Goal: Task Accomplishment & Management: Manage account settings

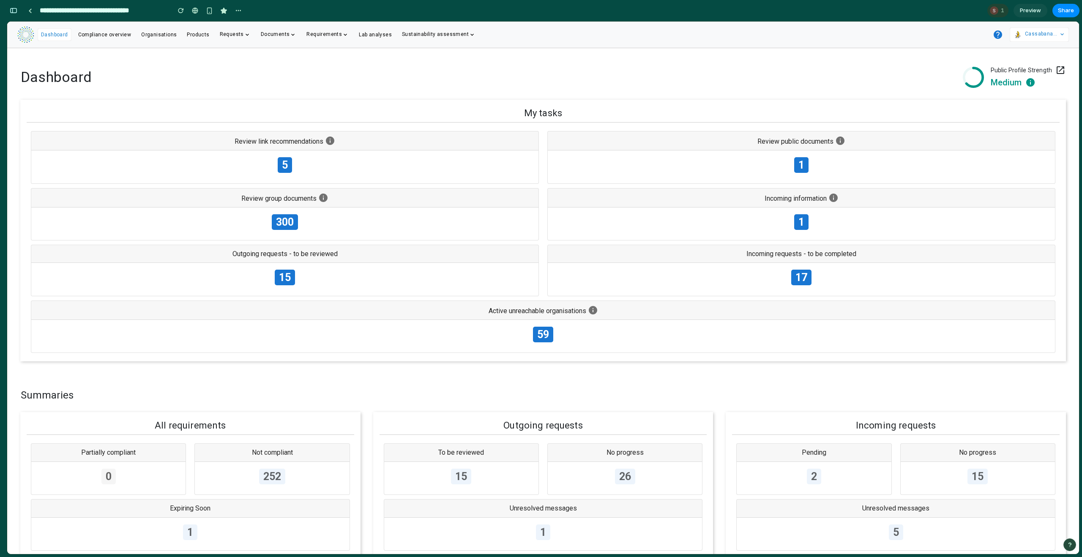
scroll to position [3718, 0]
click at [16, 12] on div "button" at bounding box center [14, 11] width 8 height 6
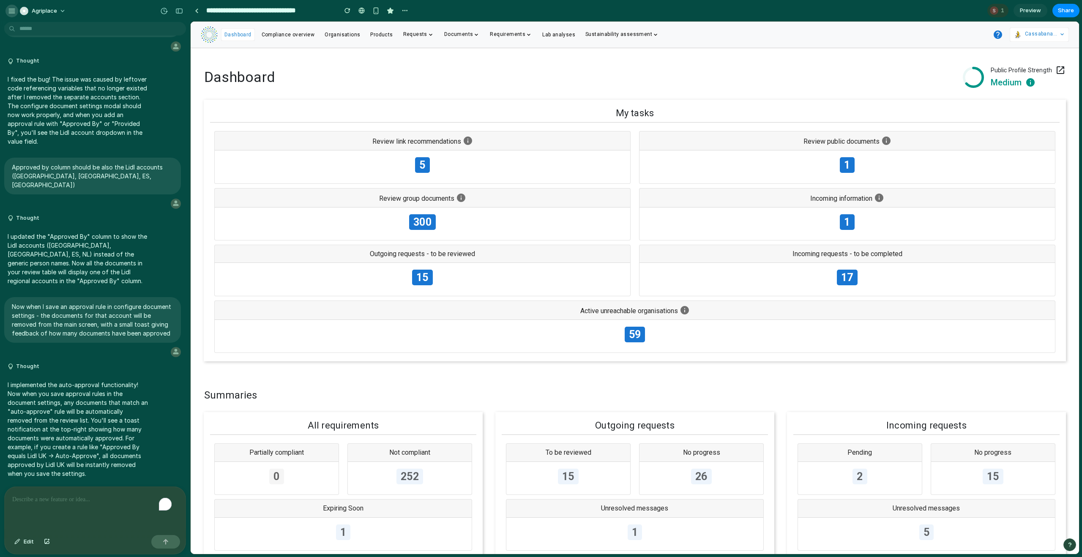
click at [11, 15] on button "button" at bounding box center [11, 11] width 13 height 13
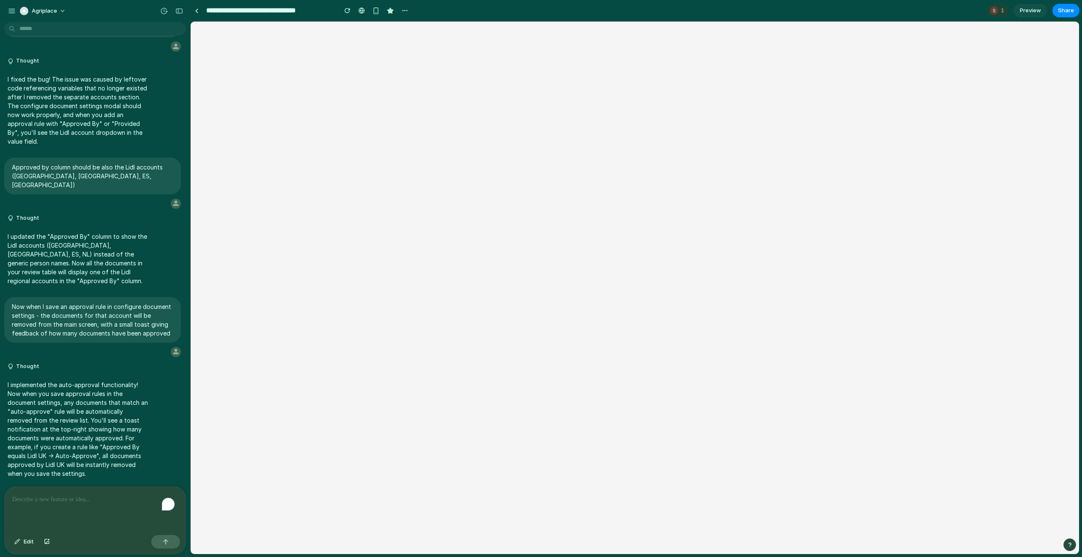
click at [5, 10] on div "Agriplace" at bounding box center [95, 10] width 190 height 20
click at [7, 12] on button "button" at bounding box center [11, 11] width 13 height 13
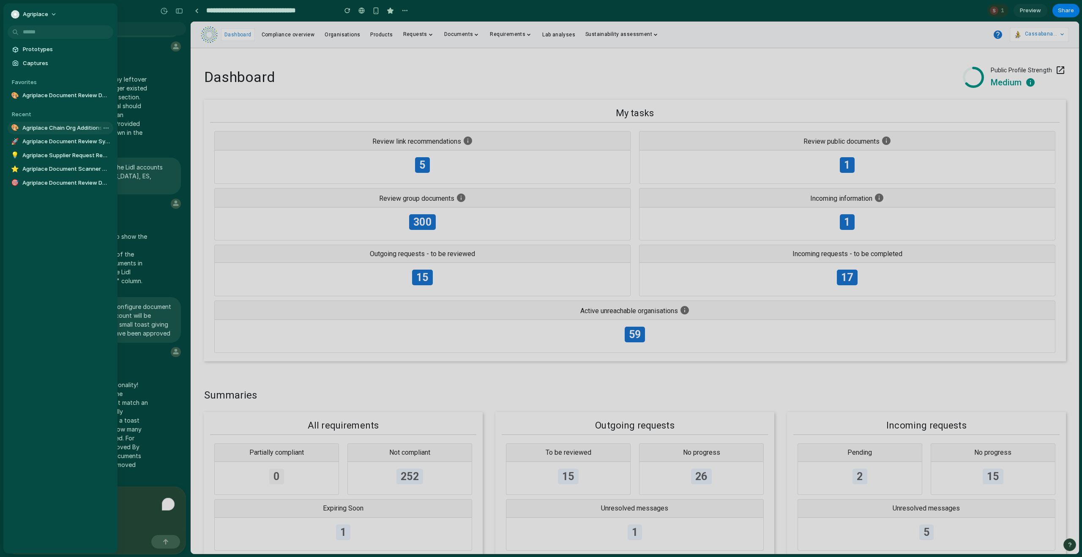
click at [59, 124] on span "Agriplace Chain Org Additions Alert" at bounding box center [65, 128] width 87 height 8
type input "**********"
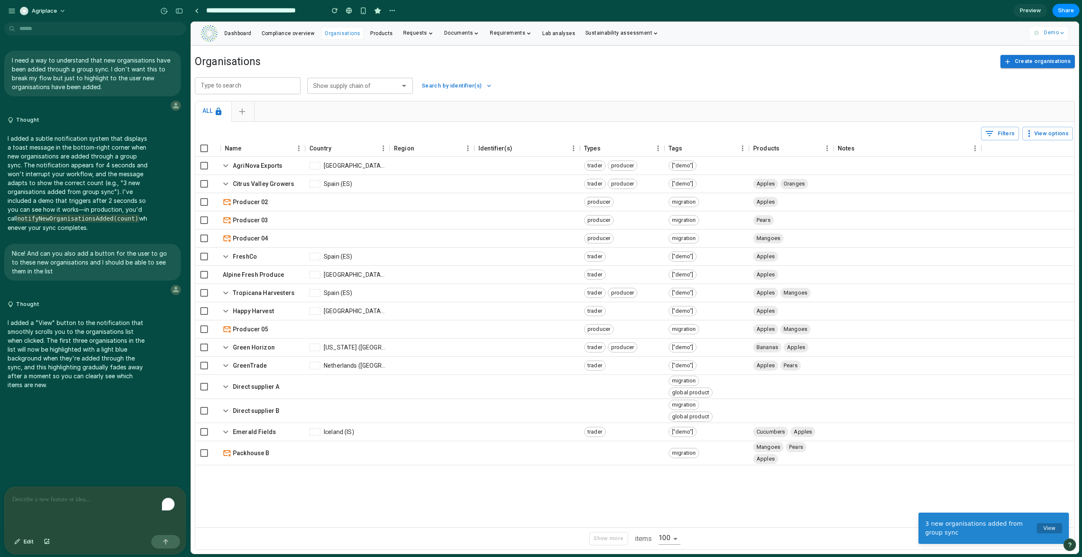
click at [43, 507] on div "To enrich screen reader interactions, please activate Accessibility in Grammarl…" at bounding box center [95, 509] width 181 height 45
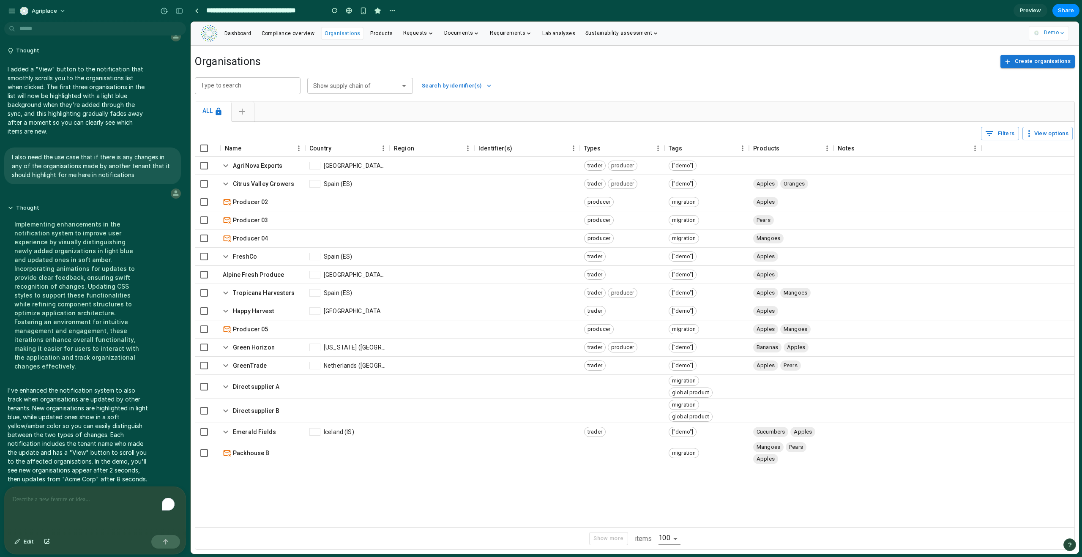
click at [73, 503] on div "To enrich screen reader interactions, please activate Accessibility in Grammarl…" at bounding box center [95, 509] width 181 height 45
click at [1069, 543] on div "button" at bounding box center [1069, 545] width 6 height 6
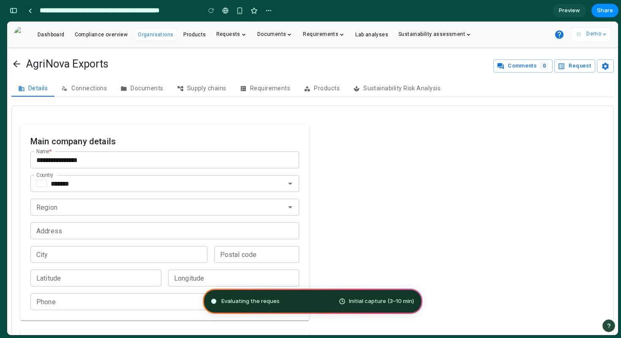
type input "**********"
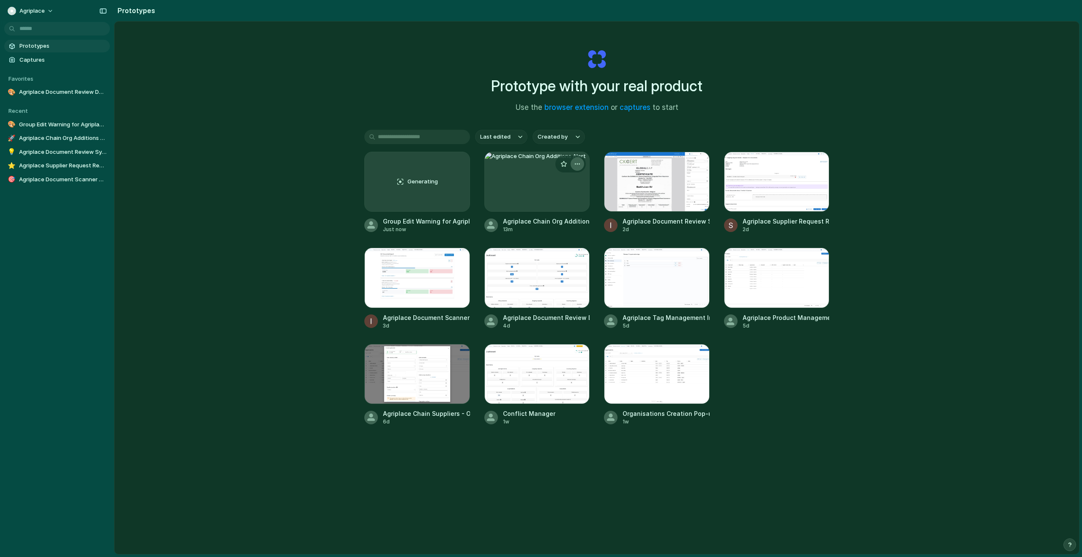
click at [577, 165] on div "button" at bounding box center [577, 164] width 7 height 7
click at [555, 222] on li "Delete" at bounding box center [551, 224] width 60 height 14
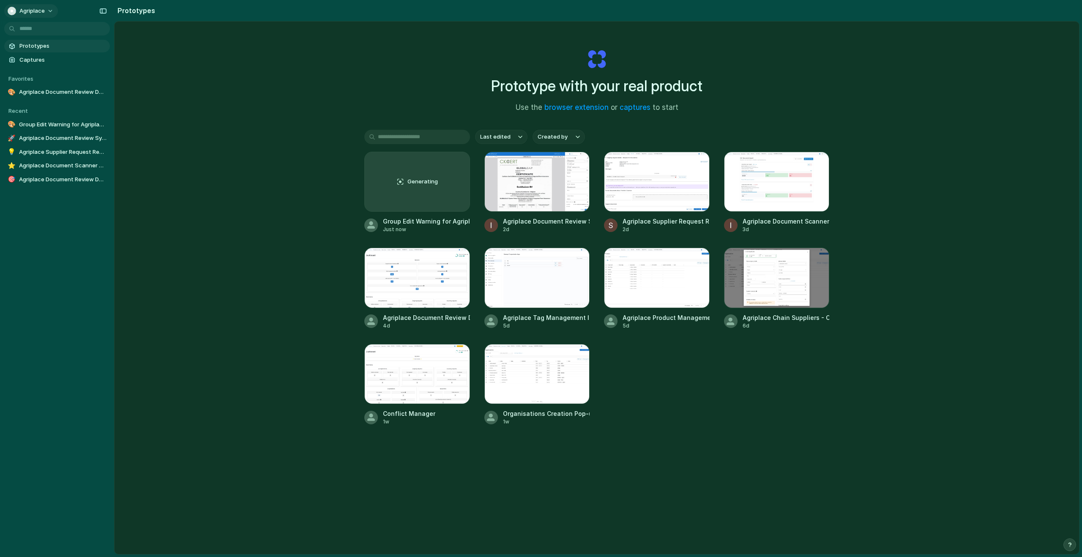
click at [27, 12] on span "Agriplace" at bounding box center [31, 11] width 25 height 8
click at [35, 46] on span "Invite members" at bounding box center [39, 43] width 41 height 8
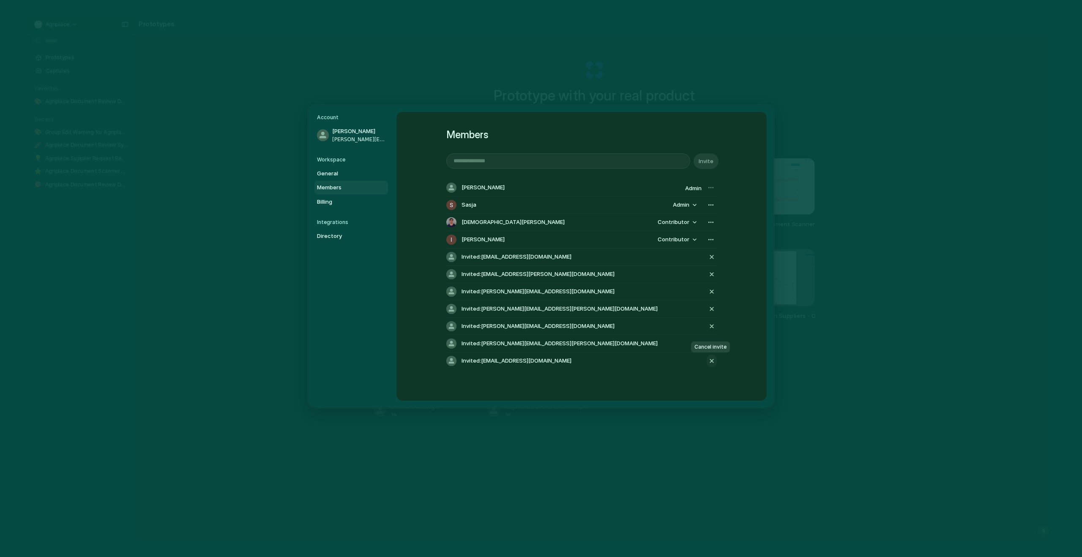
click at [711, 361] on div "button" at bounding box center [712, 361] width 8 height 10
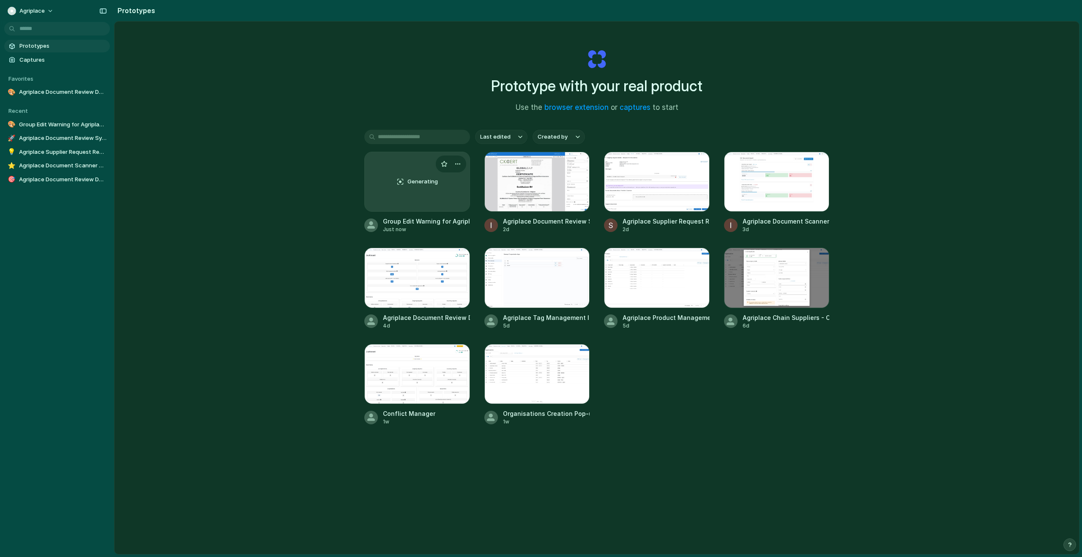
click at [409, 171] on div "Generating" at bounding box center [417, 181] width 105 height 59
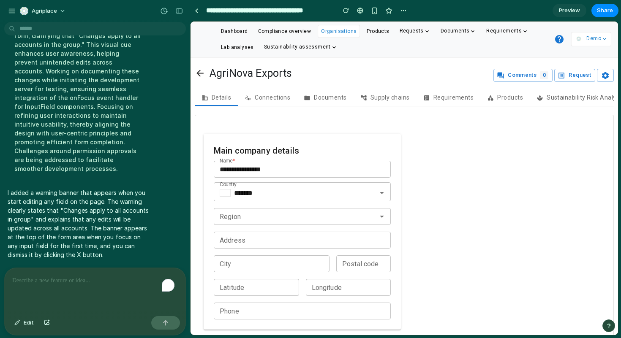
click at [295, 174] on div "**********" at bounding box center [404, 323] width 419 height 417
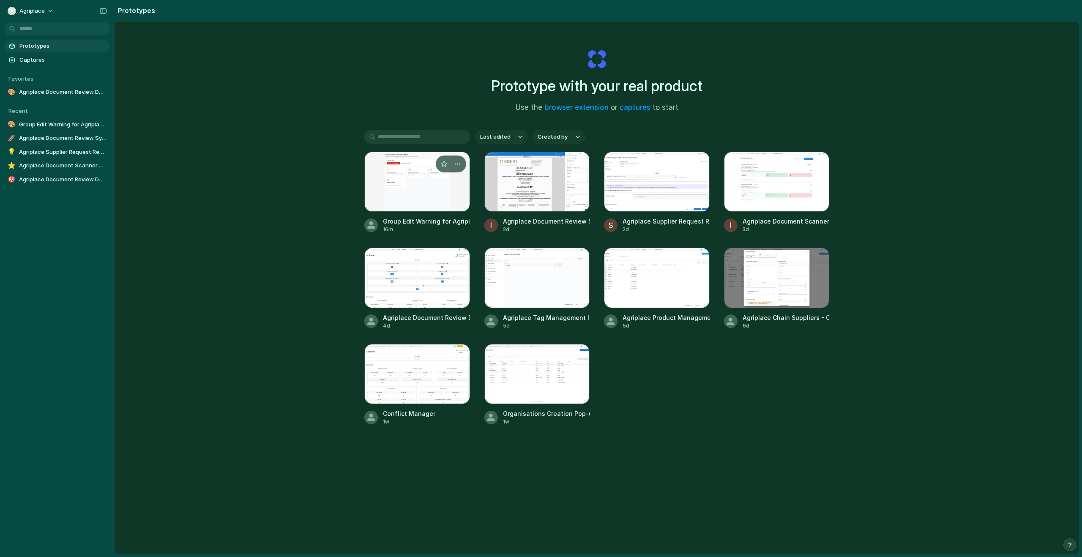
click at [387, 164] on div at bounding box center [417, 182] width 106 height 60
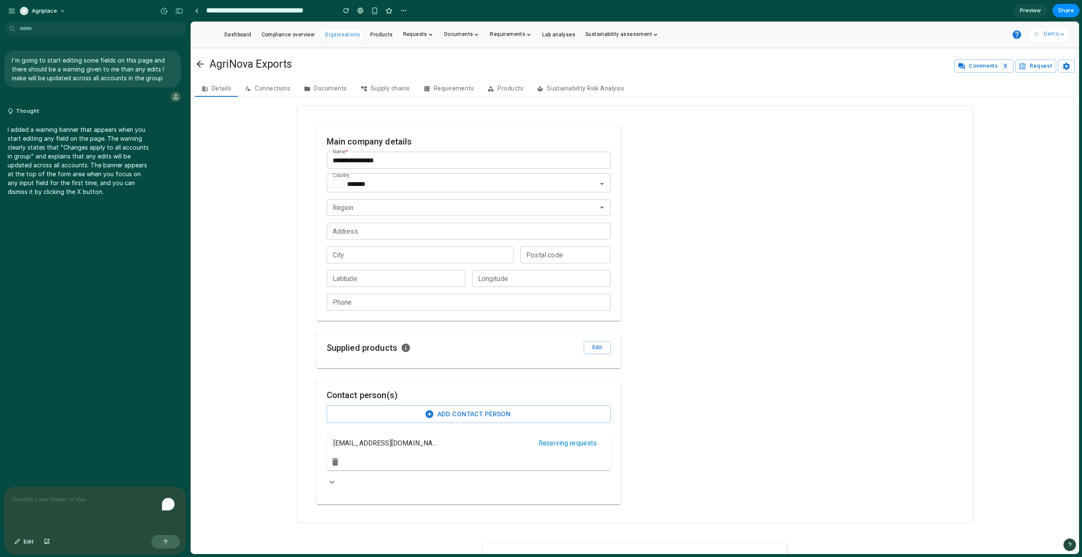
click at [78, 502] on div "To enrich screen reader interactions, please activate Accessibility in Grammarl…" at bounding box center [95, 509] width 181 height 45
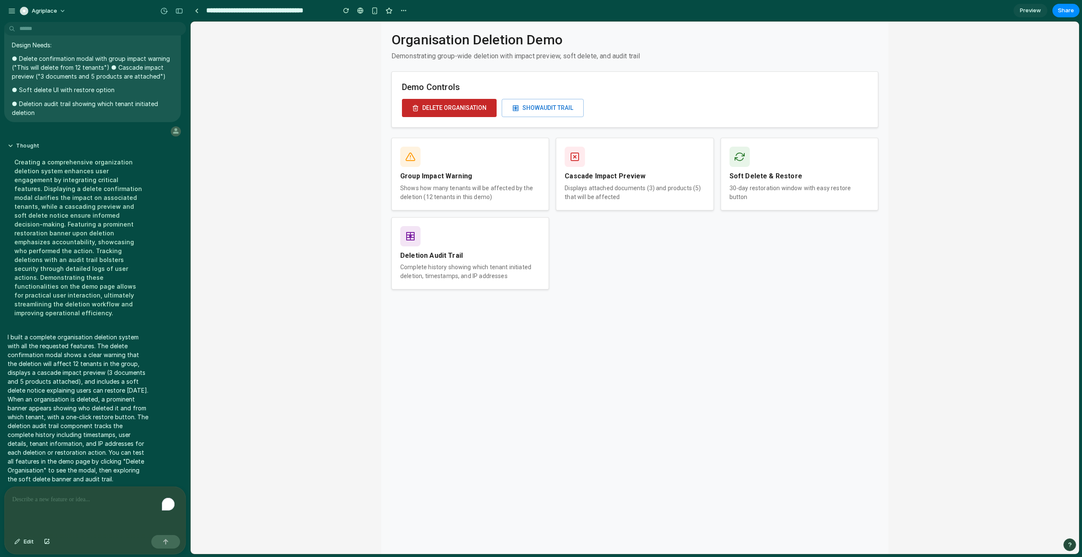
click at [449, 109] on button "Delete Organisation" at bounding box center [449, 108] width 95 height 18
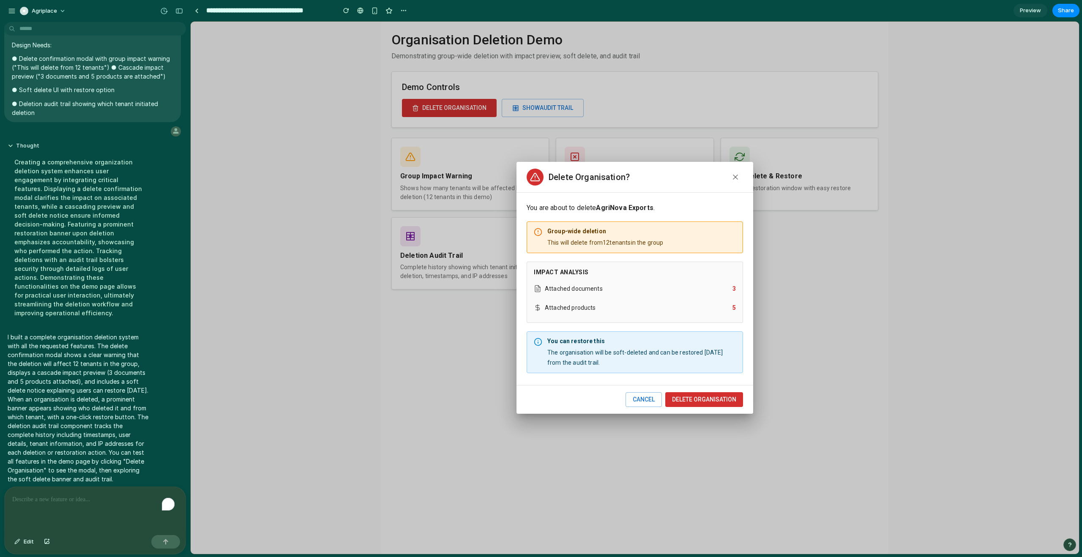
click at [611, 234] on strong "Group-wide deletion" at bounding box center [605, 231] width 116 height 9
click at [638, 398] on button "Cancel" at bounding box center [643, 399] width 36 height 15
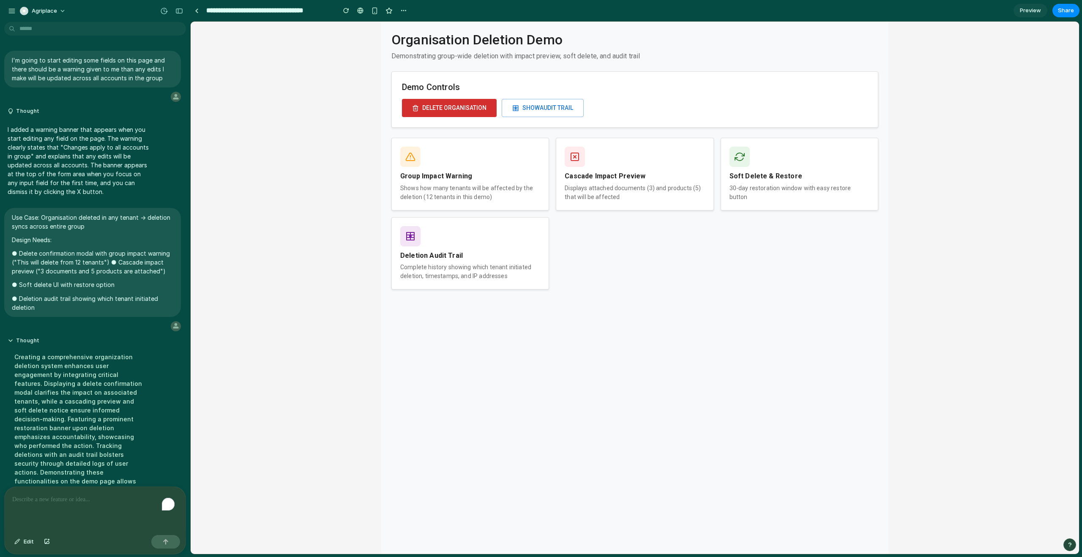
scroll to position [195, 0]
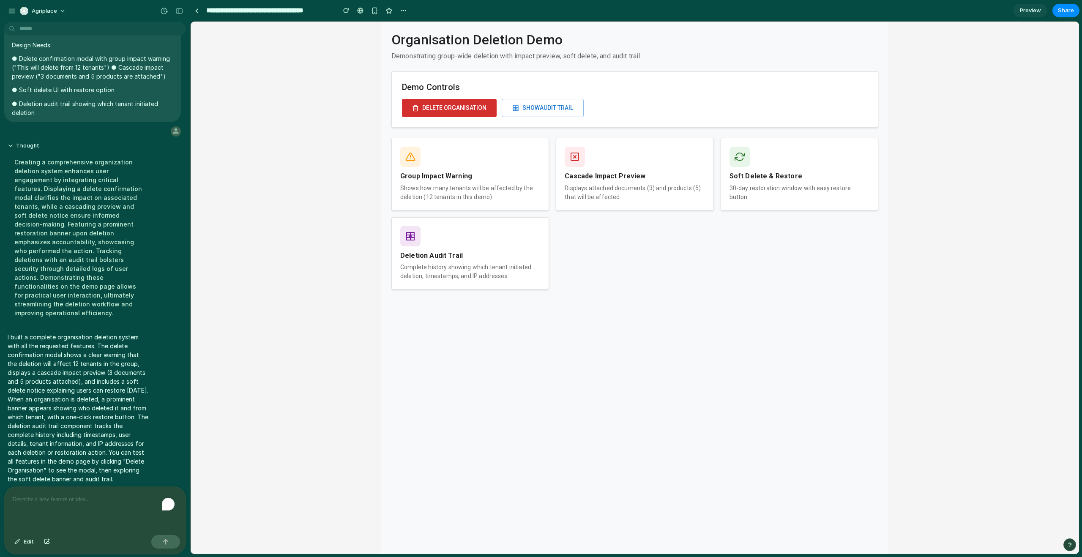
click at [63, 496] on p "To enrich screen reader interactions, please activate Accessibility in Grammarl…" at bounding box center [93, 499] width 162 height 10
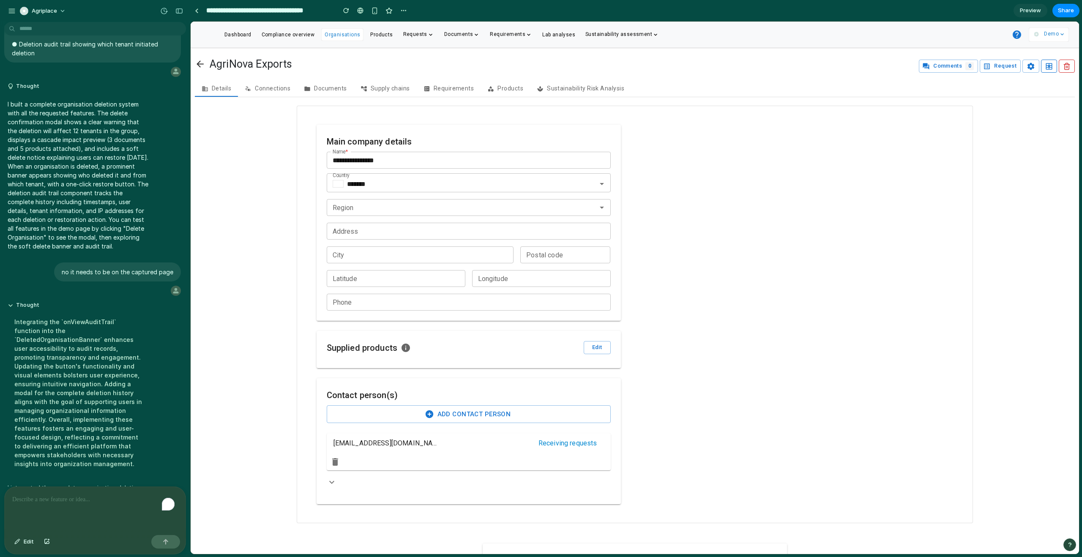
scroll to position [432, 0]
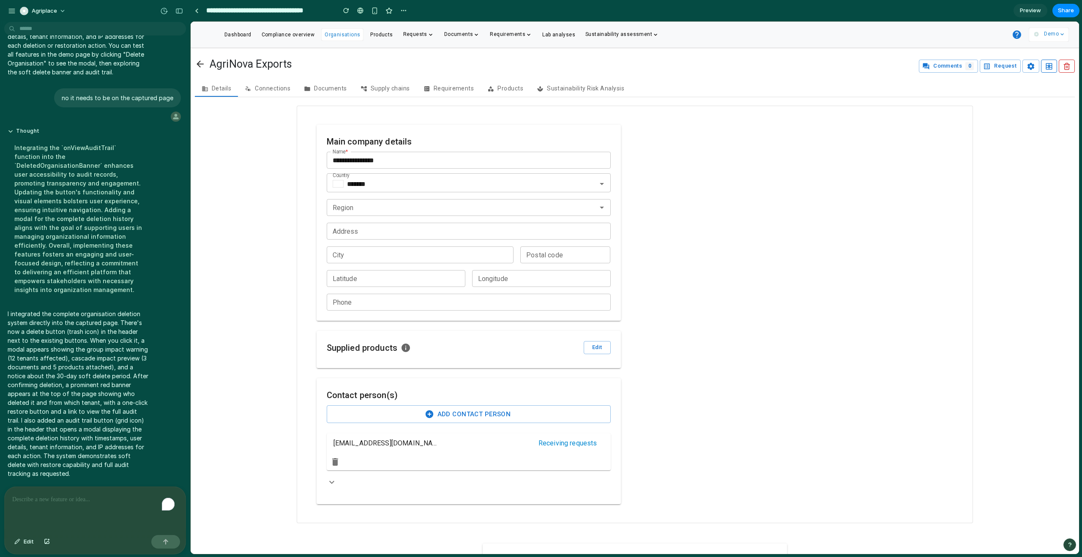
click at [1064, 63] on icon "button" at bounding box center [1067, 67] width 8 height 8
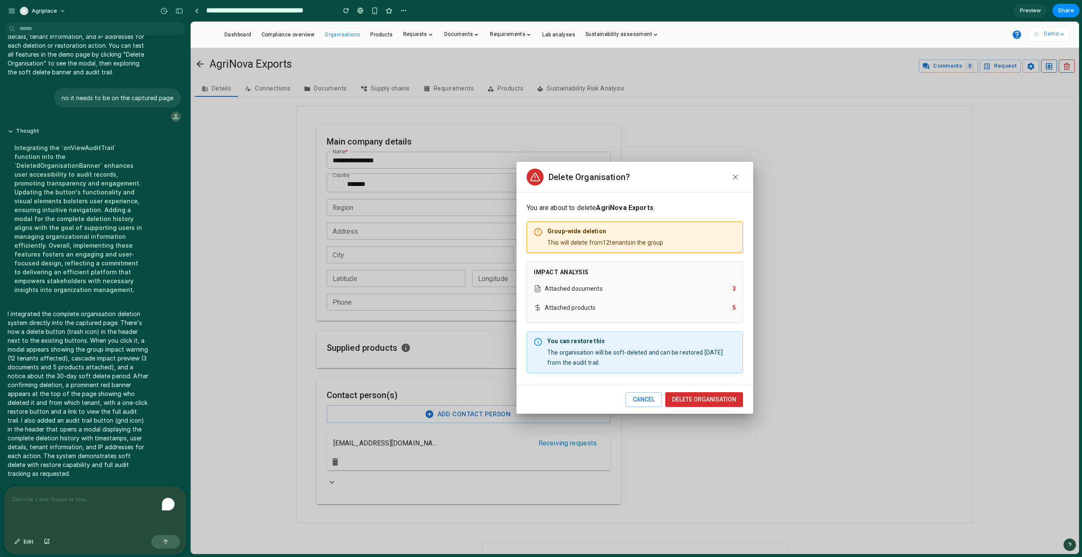
click at [639, 281] on div "Attached documents 3" at bounding box center [635, 289] width 202 height 16
click at [626, 312] on div "Attached products 5" at bounding box center [635, 308] width 202 height 16
click at [734, 176] on line at bounding box center [735, 177] width 4 height 4
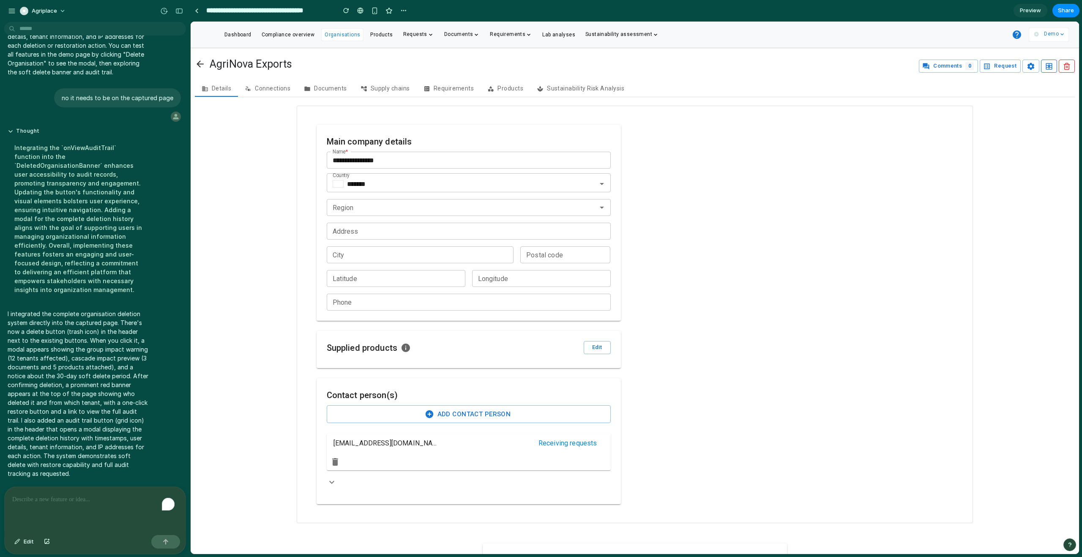
click at [1066, 63] on icon "button" at bounding box center [1067, 67] width 8 height 8
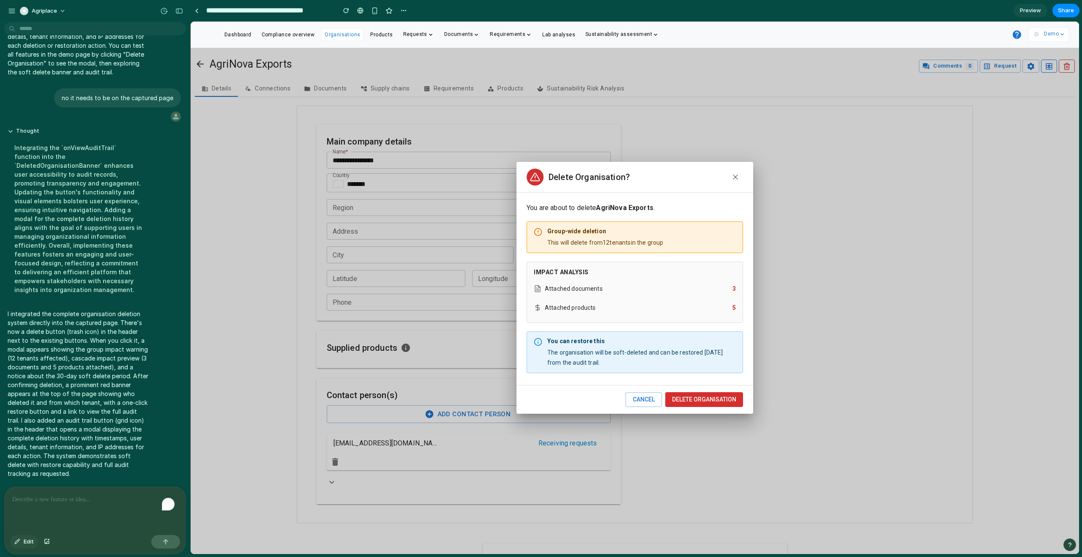
click at [27, 544] on span "Edit" at bounding box center [29, 541] width 10 height 8
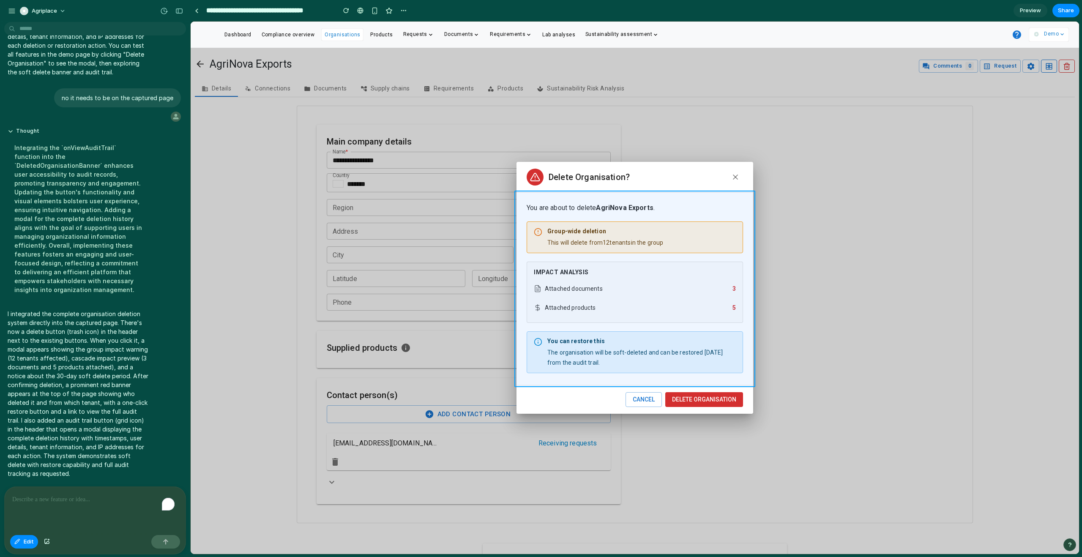
click at [526, 322] on div at bounding box center [635, 288] width 888 height 532
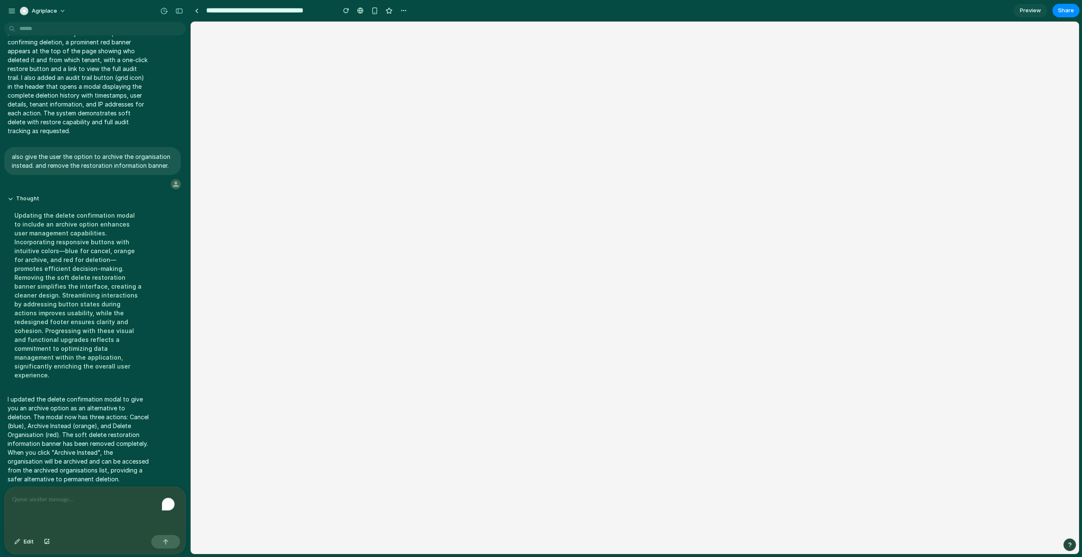
scroll to position [0, 0]
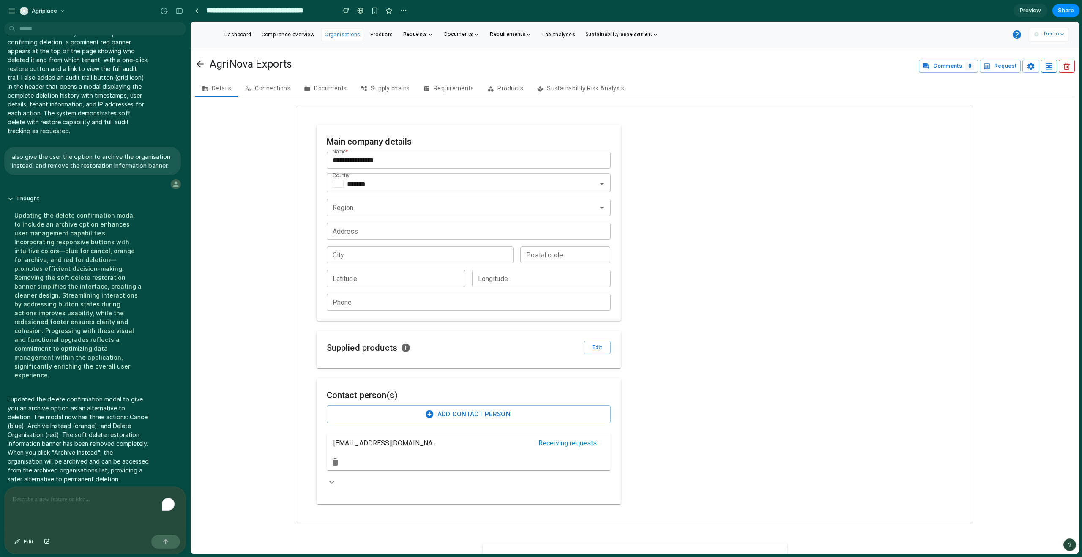
click at [1063, 63] on icon "button" at bounding box center [1067, 67] width 8 height 8
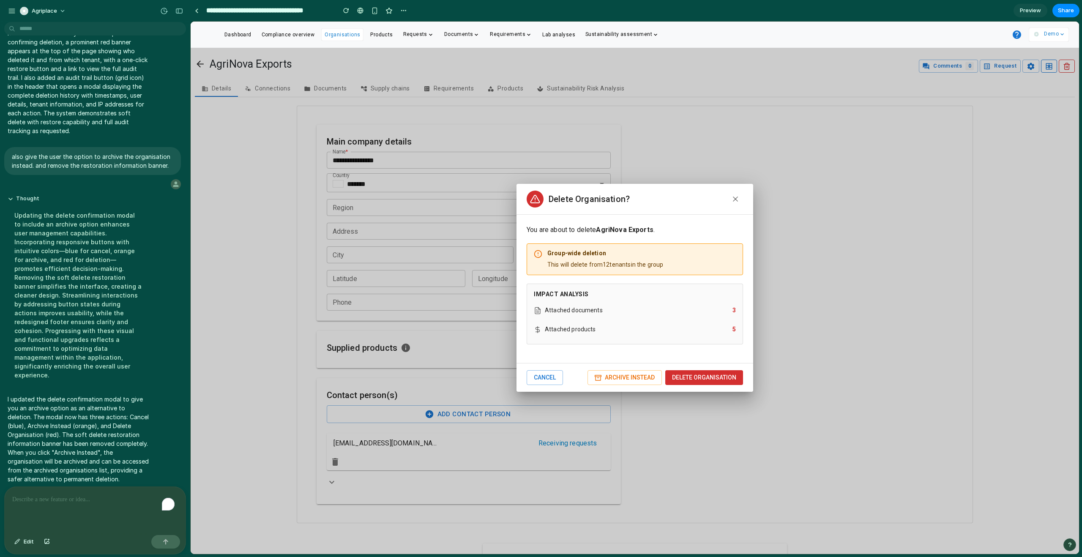
click at [636, 334] on div "Attached products 5" at bounding box center [635, 330] width 202 height 16
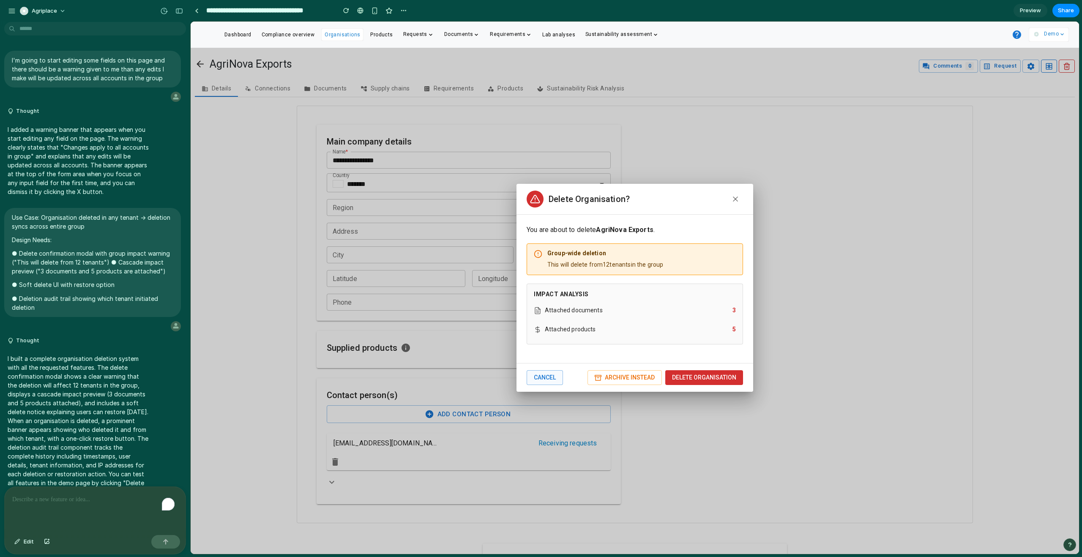
click at [548, 374] on button "Cancel" at bounding box center [544, 377] width 36 height 15
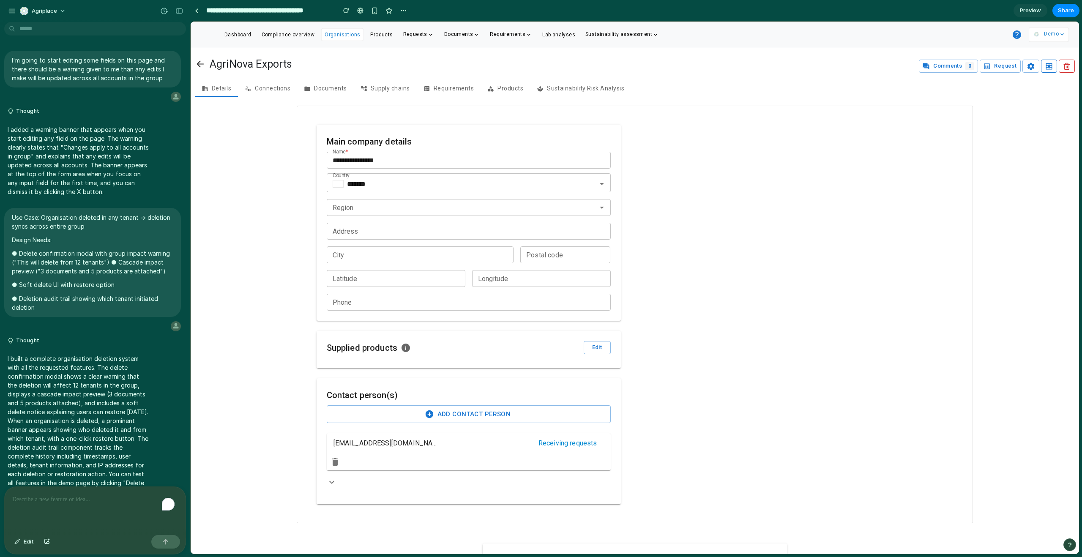
click at [65, 512] on div "To enrich screen reader interactions, please activate Accessibility in Grammarl…" at bounding box center [95, 509] width 181 height 45
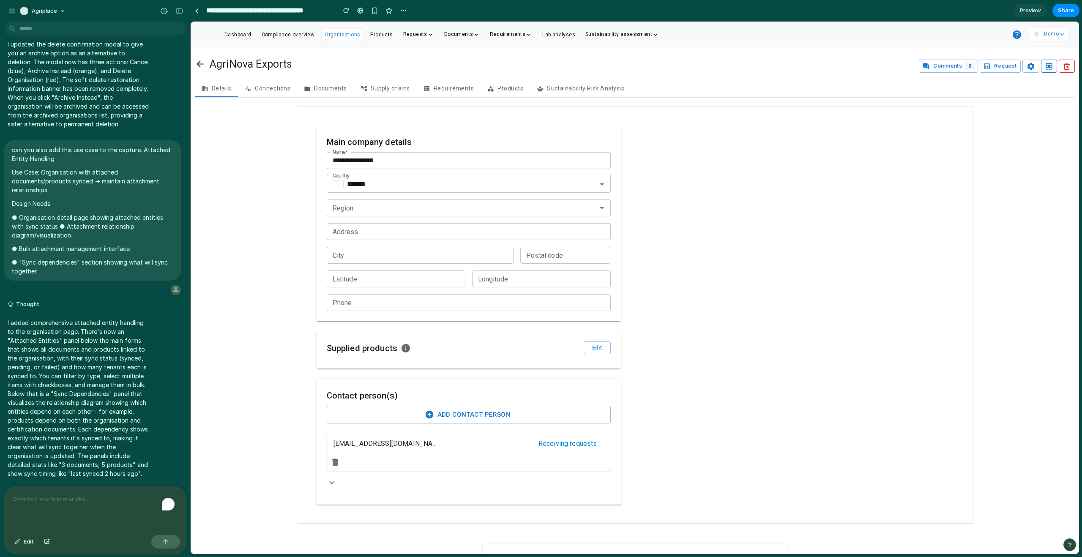
click at [382, 85] on span "Supply chains" at bounding box center [390, 88] width 39 height 7
click at [334, 86] on span "Documents" at bounding box center [330, 88] width 33 height 7
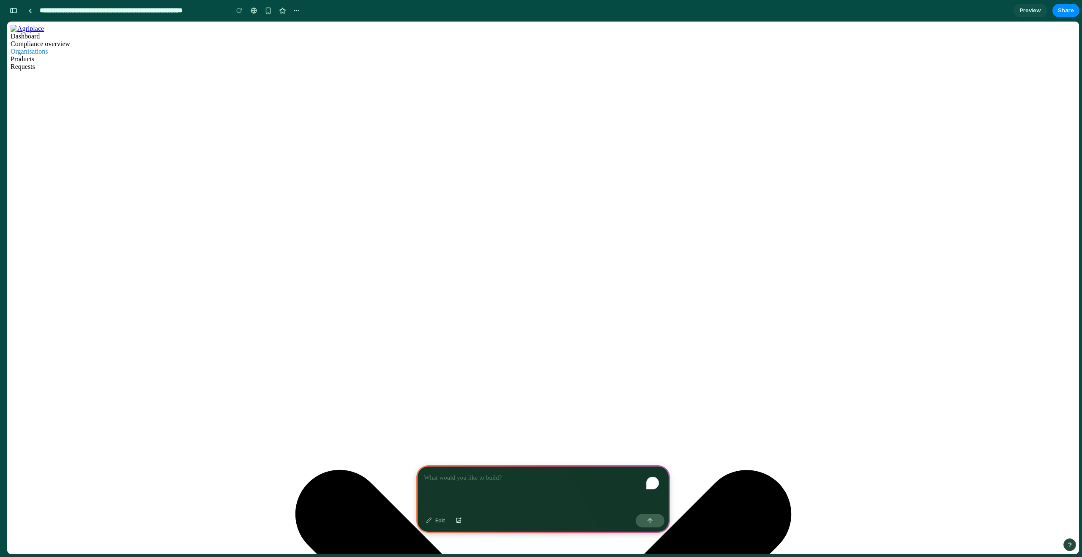
click at [481, 478] on p "To enrich screen reader interactions, please activate Accessibility in Grammarl…" at bounding box center [543, 478] width 238 height 10
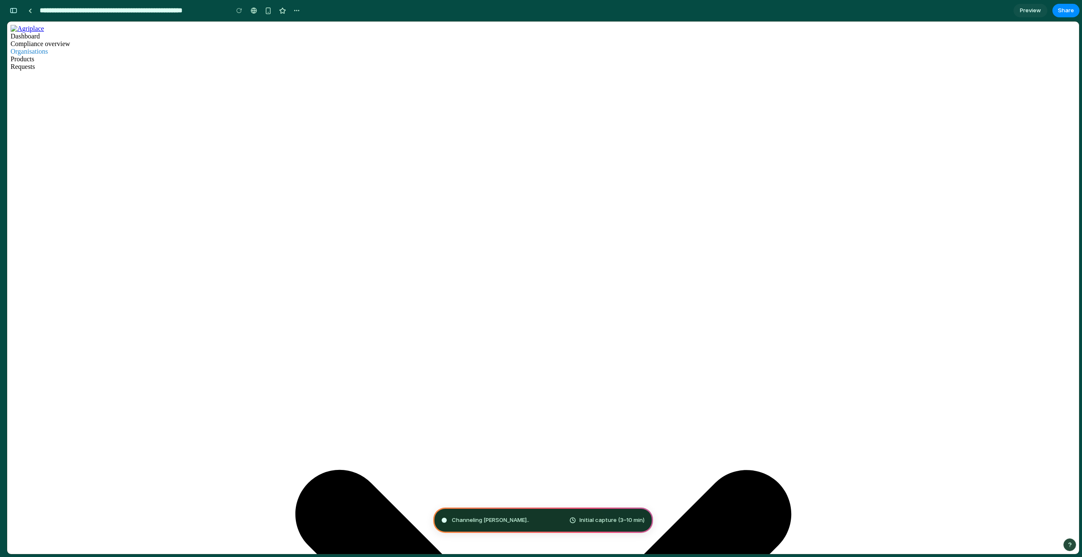
type input "**********"
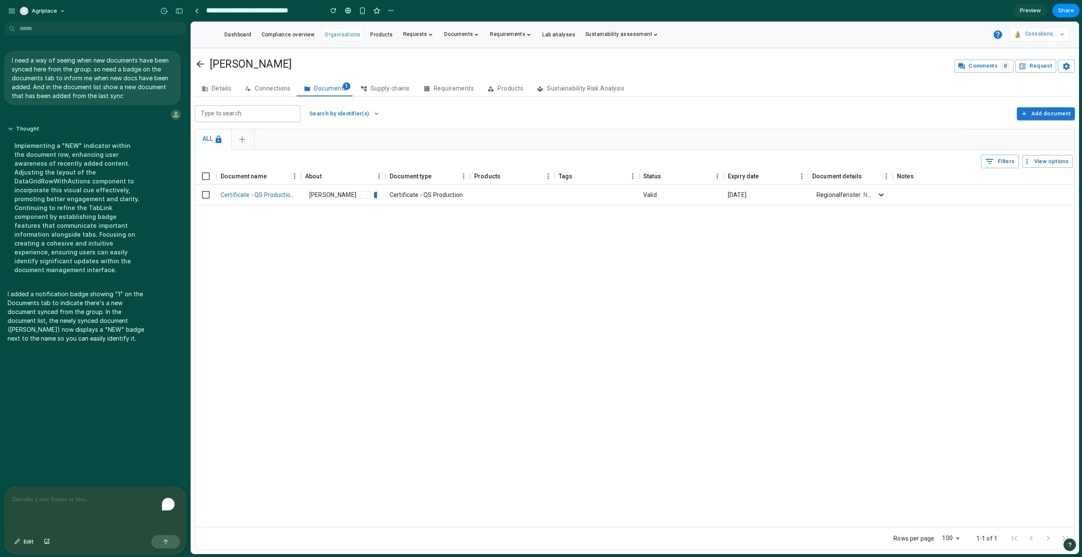
click at [276, 85] on span "Connections" at bounding box center [272, 88] width 35 height 7
click at [330, 85] on span "Documents" at bounding box center [330, 88] width 33 height 7
click at [349, 87] on link "Documents 1" at bounding box center [325, 88] width 56 height 17
click at [263, 194] on span "Certificate - QS Production Auto-Generated Extract" at bounding box center [291, 194] width 140 height 7
click at [259, 196] on span "Certificate - QS Production Auto-Generated Extract" at bounding box center [291, 194] width 140 height 7
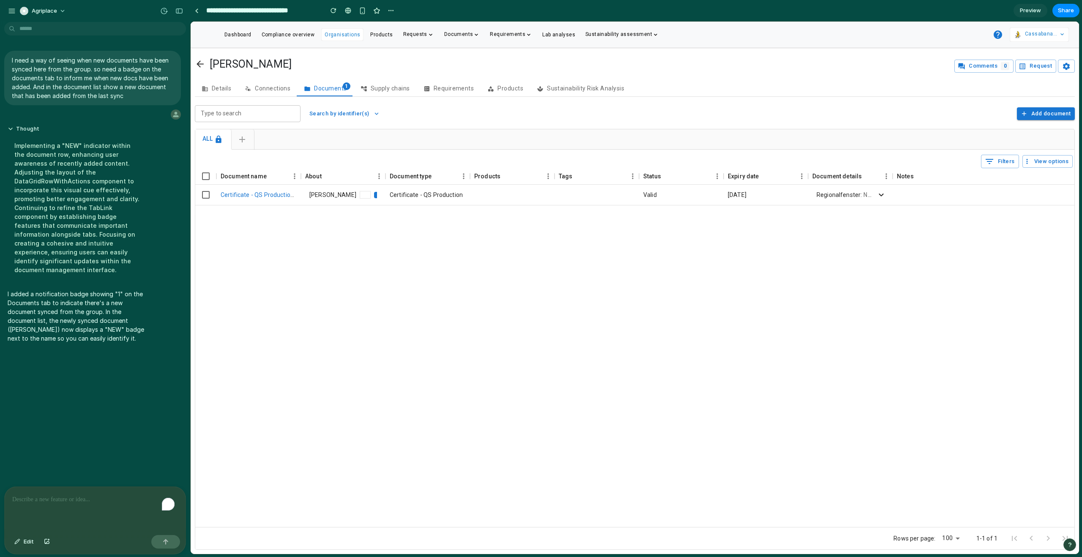
drag, startPoint x: 302, startPoint y: 176, endPoint x: 417, endPoint y: 166, distance: 115.3
click at [417, 166] on div "0 Filters View options Document name About Document type Products Tags Status E…" at bounding box center [634, 350] width 879 height 400
drag, startPoint x: 301, startPoint y: 177, endPoint x: 309, endPoint y: 178, distance: 8.1
drag, startPoint x: 299, startPoint y: 177, endPoint x: 309, endPoint y: 177, distance: 10.1
click at [309, 177] on div "Document name About Document type Products Tags Status Expiry date Document det…" at bounding box center [731, 176] width 1072 height 16
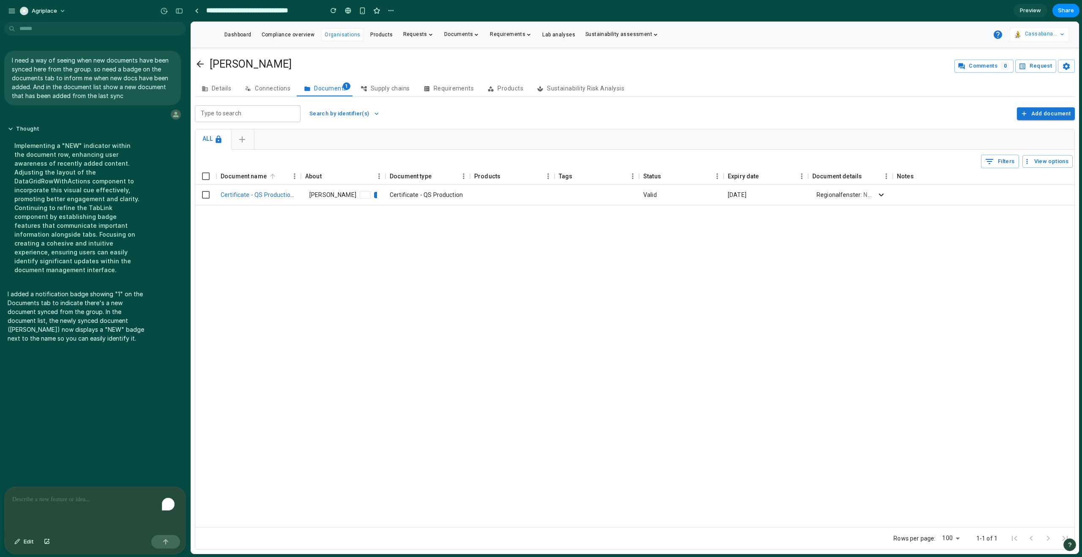
click at [299, 177] on div at bounding box center [301, 176] width 10 height 16
drag, startPoint x: 382, startPoint y: 173, endPoint x: 475, endPoint y: 168, distance: 92.3
click at [475, 168] on div "Document name About Document type Products Tags Status Expiry date Document det…" at bounding box center [731, 176] width 1072 height 16
drag, startPoint x: 384, startPoint y: 177, endPoint x: 418, endPoint y: 175, distance: 33.9
click at [418, 176] on div "Document name About Document type Products Tags Status Expiry date Document det…" at bounding box center [731, 176] width 1072 height 16
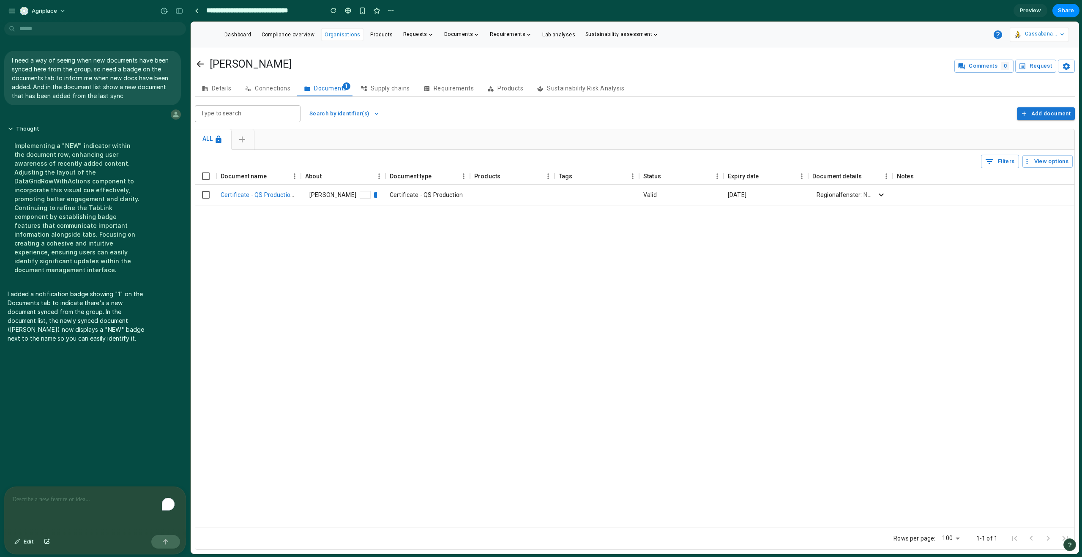
click at [51, 498] on p "To enrich screen reader interactions, please activate Accessibility in Grammarl…" at bounding box center [95, 499] width 166 height 10
click at [64, 507] on div "**********" at bounding box center [95, 509] width 181 height 45
drag, startPoint x: 103, startPoint y: 497, endPoint x: 0, endPoint y: 494, distance: 102.7
click at [0, 494] on div "**********" at bounding box center [92, 520] width 185 height 68
